Goal: Navigation & Orientation: Understand site structure

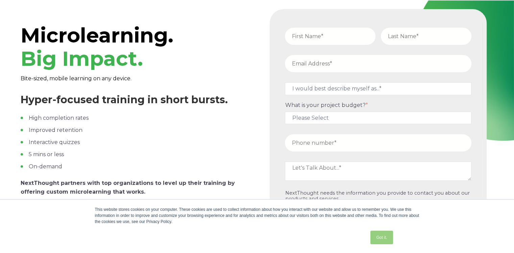
click at [378, 233] on link "Got it." at bounding box center [381, 238] width 22 height 14
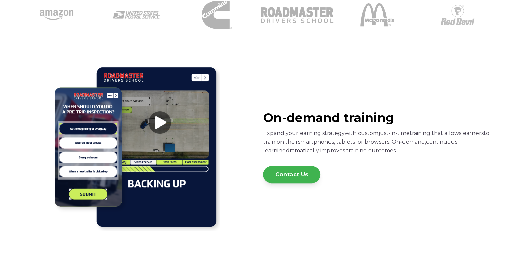
scroll to position [338, 0]
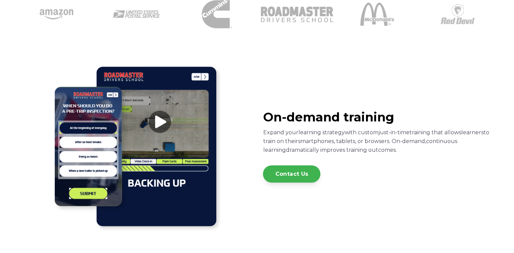
click at [158, 124] on img at bounding box center [135, 146] width 169 height 169
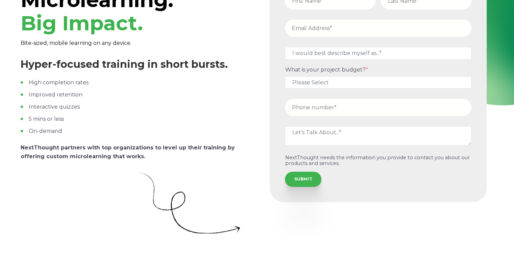
scroll to position [0, 0]
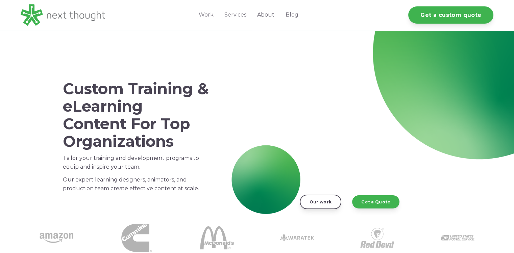
click at [265, 17] on link "About" at bounding box center [266, 15] width 28 height 30
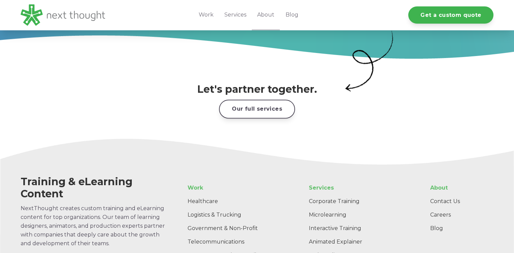
scroll to position [1132, 0]
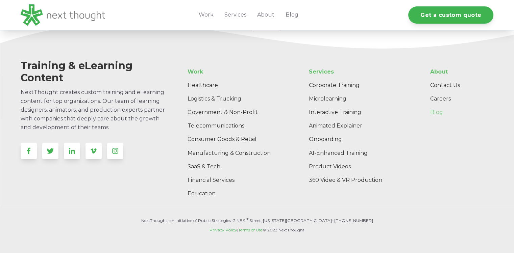
click at [437, 106] on link "Blog" at bounding box center [458, 113] width 69 height 14
